Goal: Navigation & Orientation: Find specific page/section

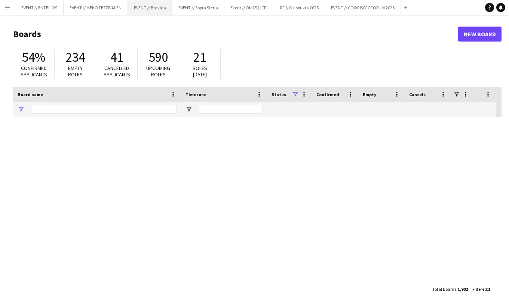
type input "*******"
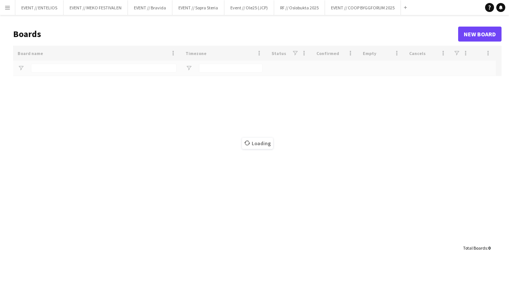
type input "*******"
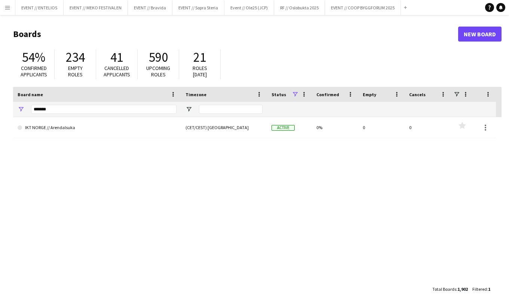
click at [11, 8] on button "Menu" at bounding box center [7, 7] width 15 height 15
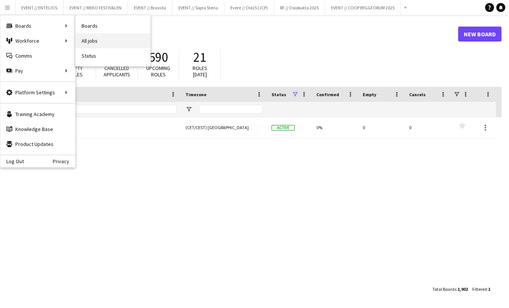
click at [96, 39] on link "All jobs" at bounding box center [113, 40] width 75 height 15
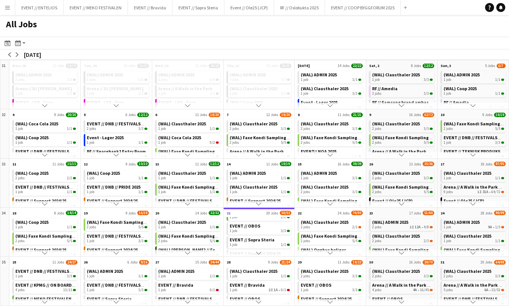
scroll to position [78, 0]
click at [258, 230] on div "1 job 2/2" at bounding box center [260, 232] width 61 height 4
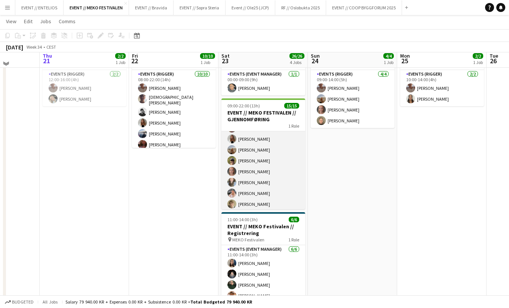
scroll to position [46, 0]
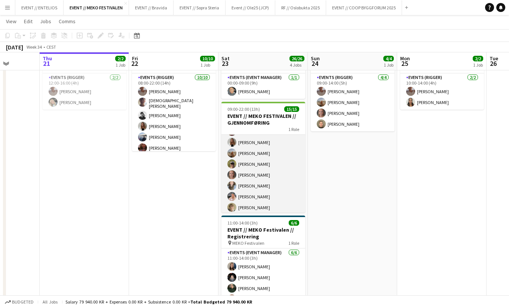
click at [268, 186] on app-card-role "Events (Runner) 15/15 09:00-22:00 (13h) Charlie Thomassen Christian Tohje Alban…" at bounding box center [263, 125] width 84 height 180
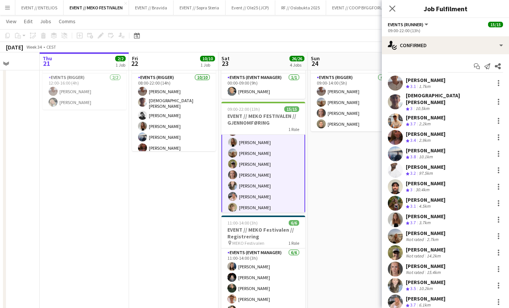
scroll to position [35, 0]
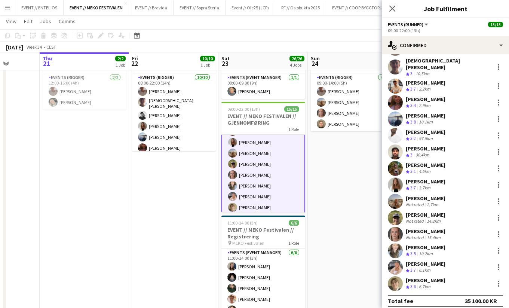
click at [432, 228] on div "Pernille Lund Håholm" at bounding box center [426, 231] width 40 height 7
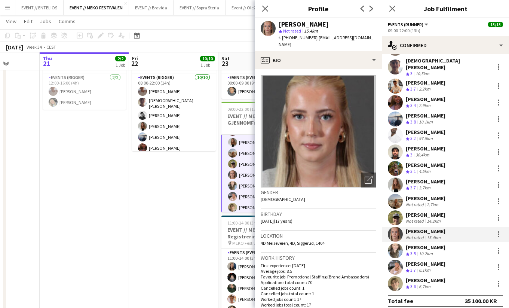
click at [429, 212] on div "Martin Storrøsæter" at bounding box center [426, 214] width 40 height 7
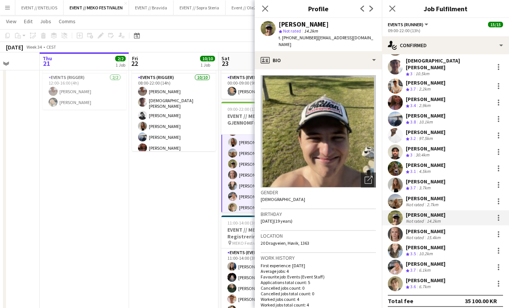
click at [426, 245] on div "Selma Kesen" at bounding box center [426, 247] width 40 height 7
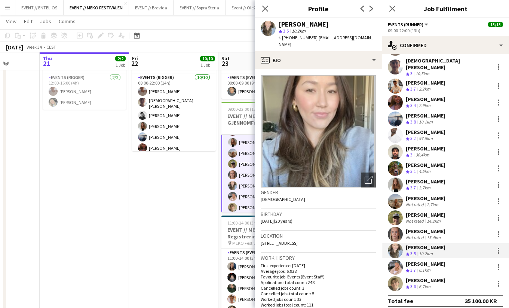
click at [432, 267] on div "6.1km" at bounding box center [424, 270] width 15 height 6
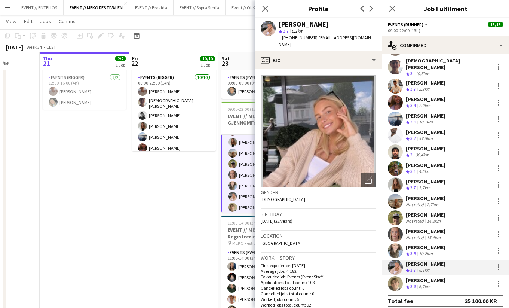
click at [196, 261] on app-date-cell "08:00-22:00 (14h) 10/10 EVENT // MEKO FESTIVALEN // OPPRIGG 1 Role Events (Rigg…" at bounding box center [173, 236] width 89 height 399
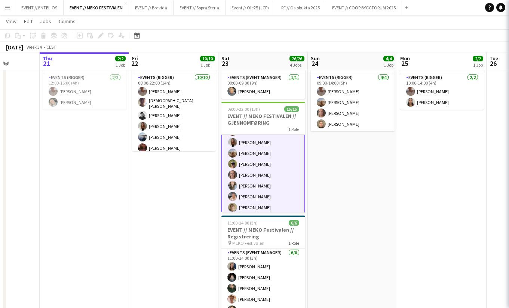
scroll to position [99, 0]
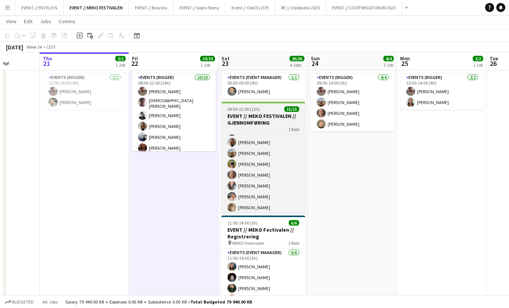
click at [256, 117] on h3 "EVENT // MEKO FESTIVALEN // GJENNOMFØRING" at bounding box center [263, 119] width 84 height 13
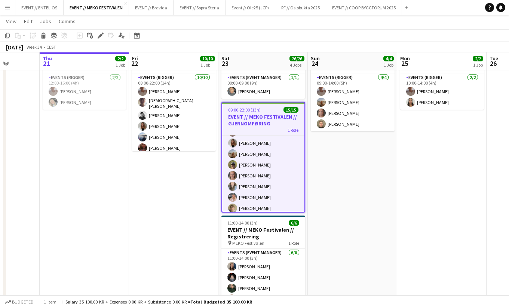
click at [153, 177] on app-date-cell "08:00-22:00 (14h) 10/10 EVENT // MEKO FESTIVALEN // OPPRIGG 1 Role Events (Rigg…" at bounding box center [173, 236] width 89 height 399
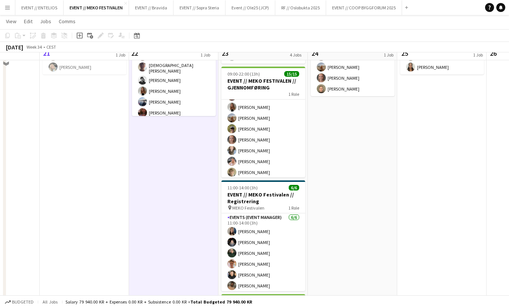
scroll to position [69, 0]
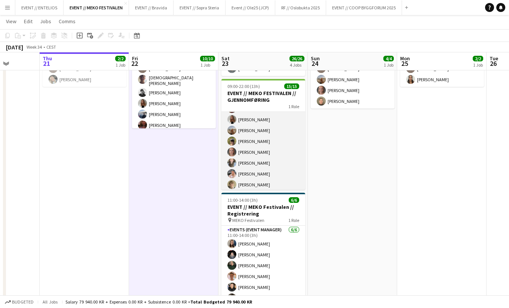
click at [261, 173] on app-card-role "Events (Runner) 15/15 09:00-22:00 (13h) Charlie Thomassen Christian Tohje Alban…" at bounding box center [263, 102] width 84 height 180
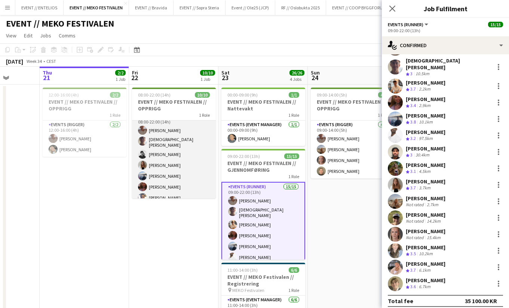
scroll to position [0, 0]
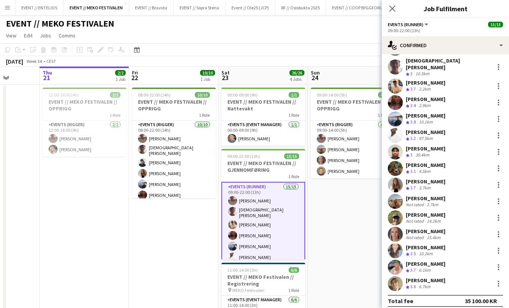
click at [159, 215] on app-date-cell "08:00-22:00 (14h) 10/10 EVENT // MEKO FESTIVALEN // OPPRIGG 1 Role Events (Rigg…" at bounding box center [173, 284] width 89 height 399
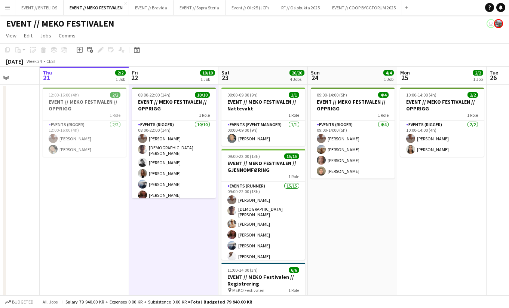
click at [88, 203] on app-date-cell "12:00-16:00 (4h) 2/2 EVENT // MEKO FESTIVALEN // OPPRIGG 1 Role Events (Rigger)…" at bounding box center [84, 284] width 89 height 399
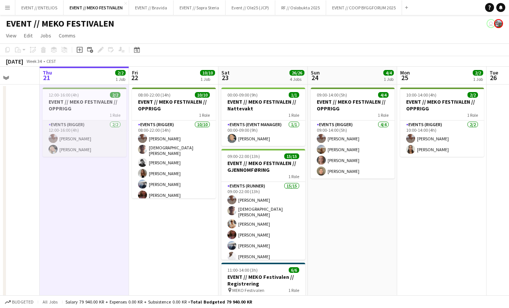
click at [80, 151] on app-card-role "Events (Rigger) 2/2 12:00-16:00 (4h) Charlie Thomassen Oda Hansson" at bounding box center [85, 138] width 84 height 36
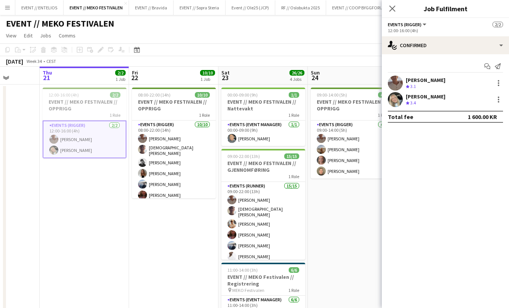
click at [422, 91] on div "Charlie Thomassen Crew rating 3.1" at bounding box center [445, 83] width 127 height 15
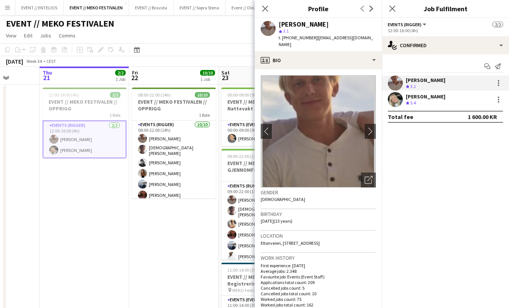
click at [422, 98] on div "[PERSON_NAME]" at bounding box center [426, 96] width 40 height 7
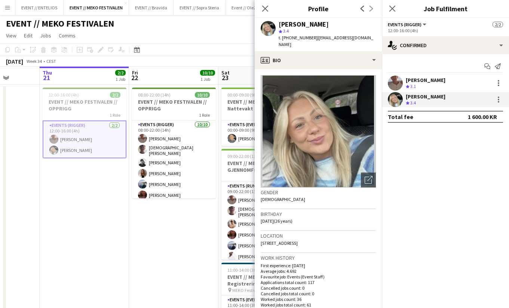
click at [157, 240] on app-date-cell "08:00-22:00 (14h) 10/10 EVENT // MEKO FESTIVALEN // OPPRIGG 1 Role Events (Rigg…" at bounding box center [173, 284] width 89 height 399
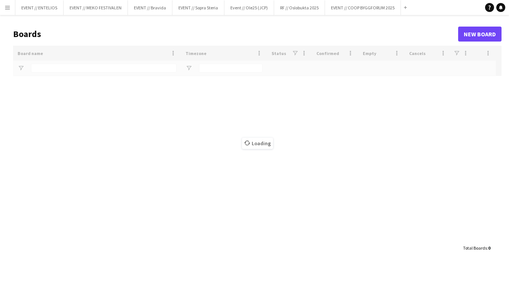
type input "*******"
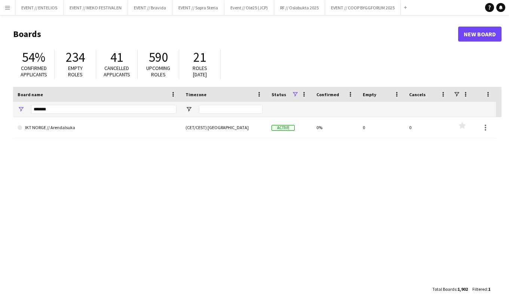
click at [4, 9] on app-icon "Menu" at bounding box center [7, 7] width 6 height 6
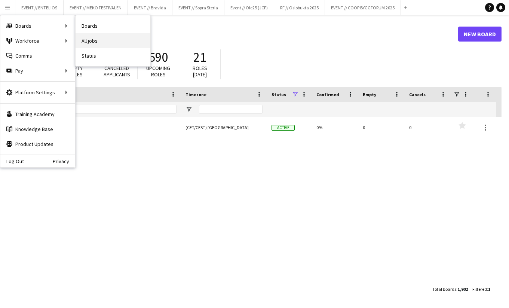
click at [90, 40] on link "All jobs" at bounding box center [113, 40] width 75 height 15
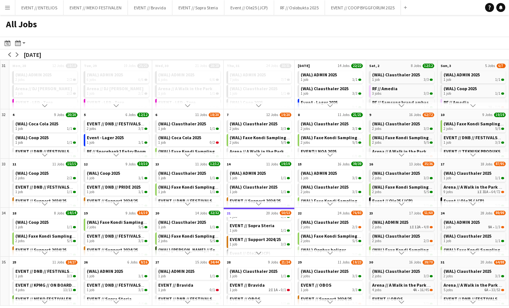
scroll to position [115, 0]
click at [243, 221] on div "1 job 1/1" at bounding box center [260, 222] width 61 height 4
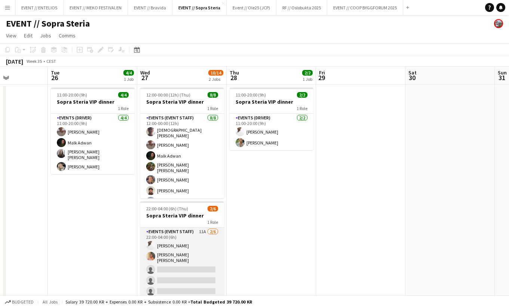
scroll to position [31, 0]
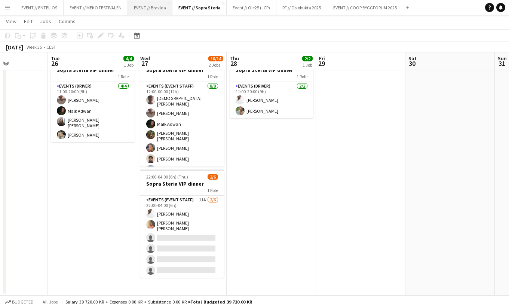
click at [159, 3] on button "EVENT // Bravida Close" at bounding box center [150, 7] width 45 height 15
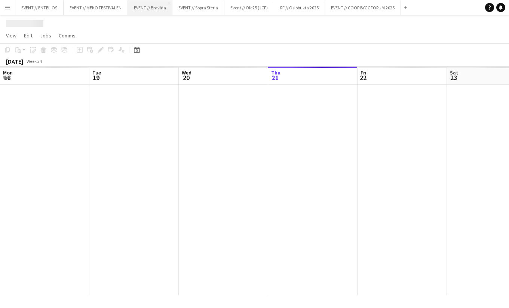
scroll to position [0, 179]
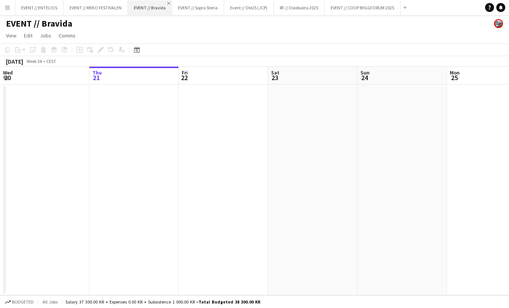
click at [169, 3] on app-icon "Close" at bounding box center [168, 3] width 3 height 3
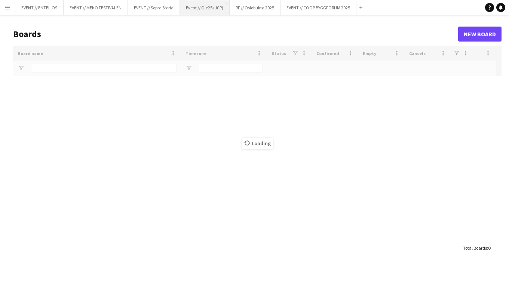
click at [217, 9] on button "Event // Ole25 (JCP) Close" at bounding box center [205, 7] width 50 height 15
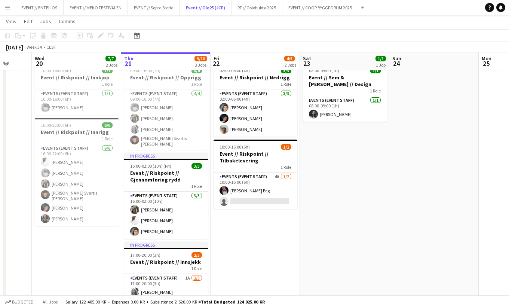
scroll to position [77, 0]
